Goal: Task Accomplishment & Management: Use online tool/utility

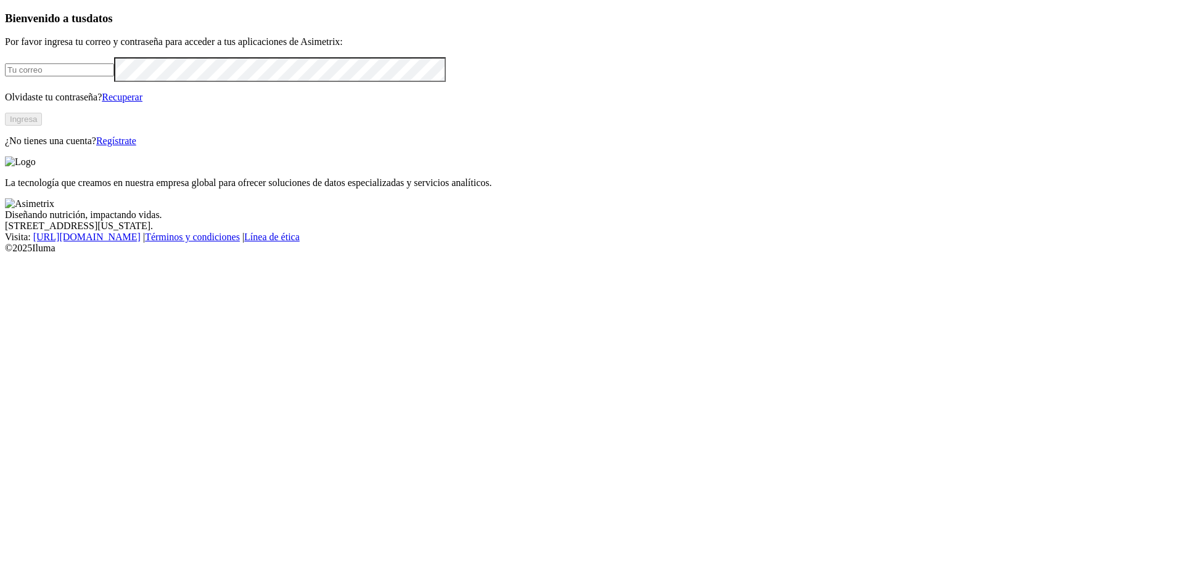
type input "[PERSON_NAME][EMAIL_ADDRESS][PERSON_NAME][DOMAIN_NAME]"
click at [42, 126] on button "Ingresa" at bounding box center [23, 119] width 37 height 13
